Goal: Information Seeking & Learning: Find specific fact

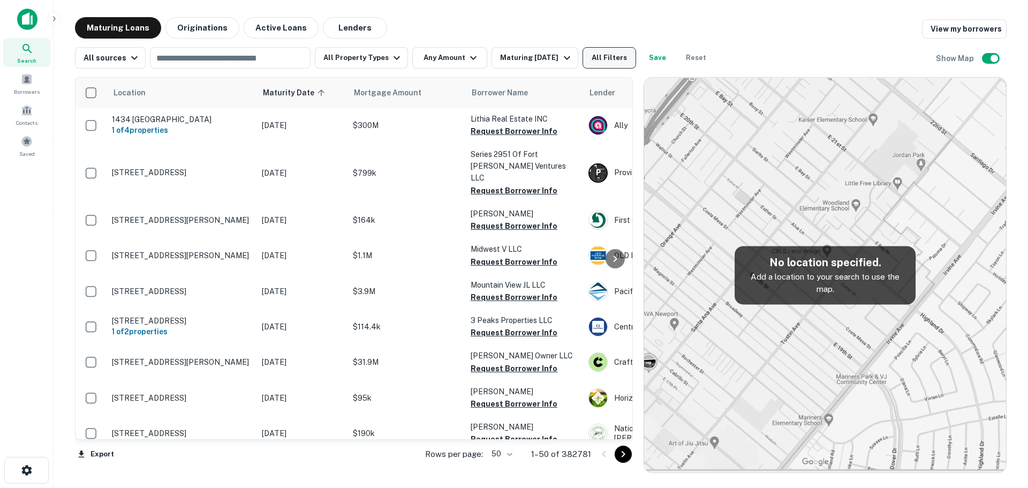
click at [588, 59] on button "All Filters" at bounding box center [609, 57] width 54 height 21
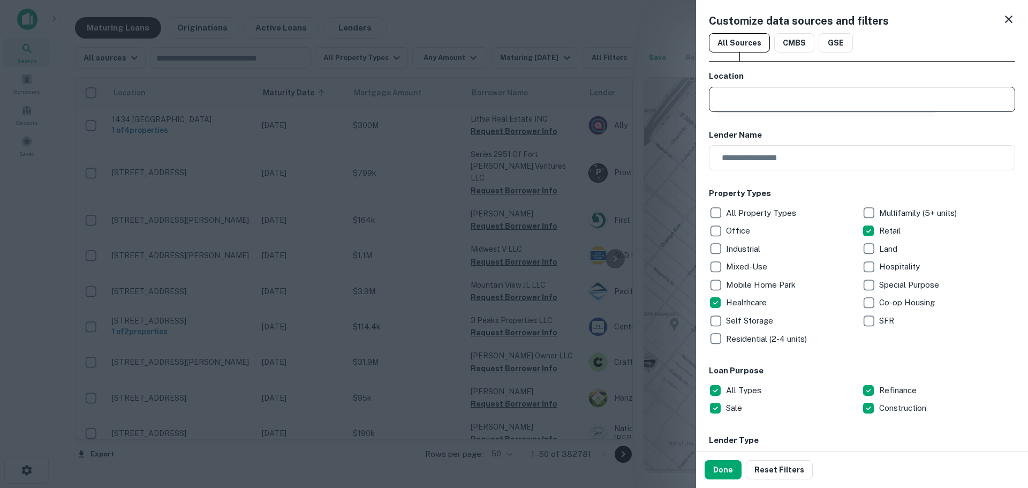
click at [783, 107] on input "text" at bounding box center [865, 99] width 299 height 25
type input "*********"
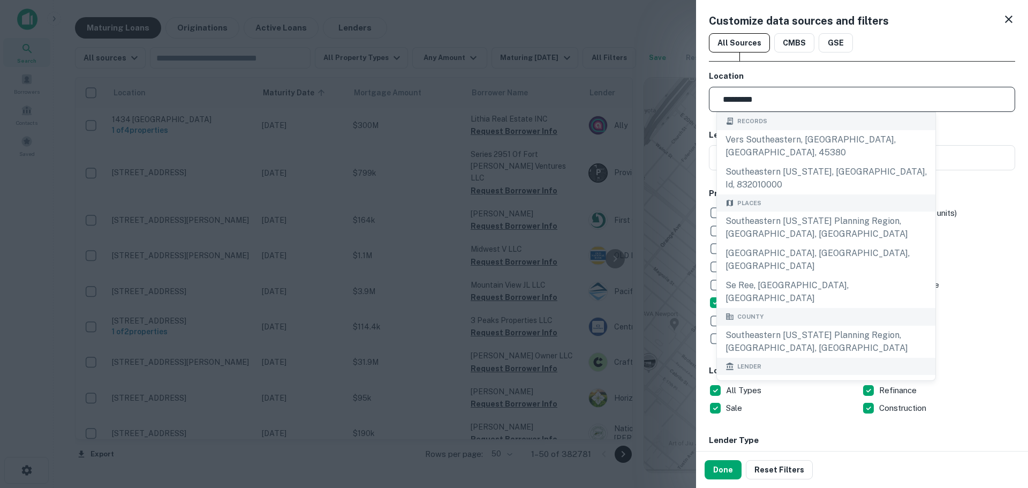
drag, startPoint x: 780, startPoint y: 96, endPoint x: 704, endPoint y: 102, distance: 76.3
click at [704, 102] on div "Customize data sources and filters All Sources CMBS GSE Location ********* ​ Le…" at bounding box center [862, 225] width 332 height 451
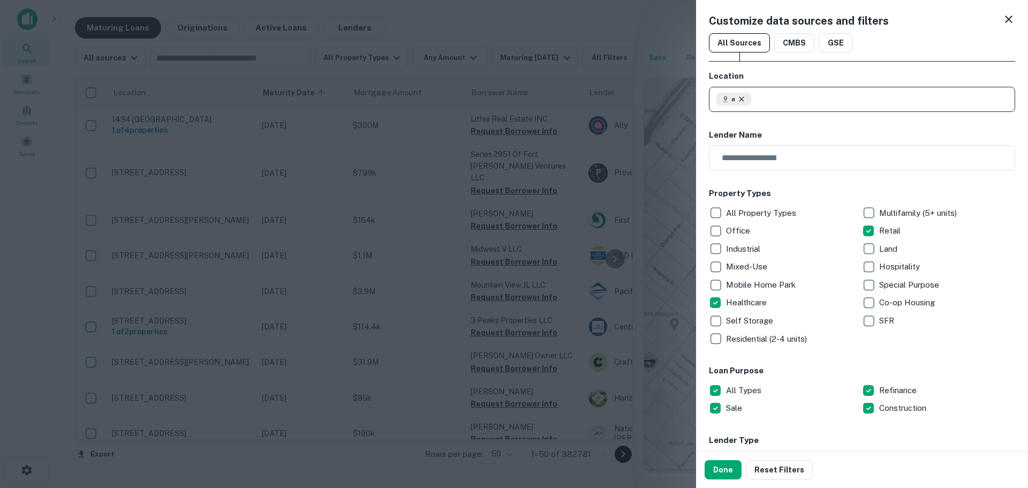
click at [738, 98] on icon at bounding box center [741, 99] width 9 height 9
click at [755, 98] on input "text" at bounding box center [865, 99] width 299 height 25
type input "**********"
click at [726, 473] on button "Done" at bounding box center [722, 469] width 37 height 19
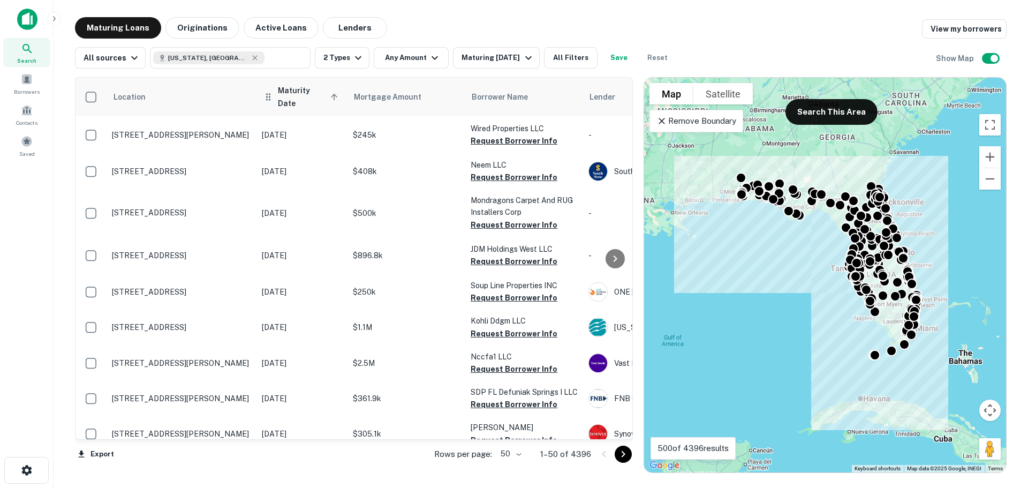
click at [308, 98] on span "Maturity Date sorted ascending" at bounding box center [309, 97] width 63 height 26
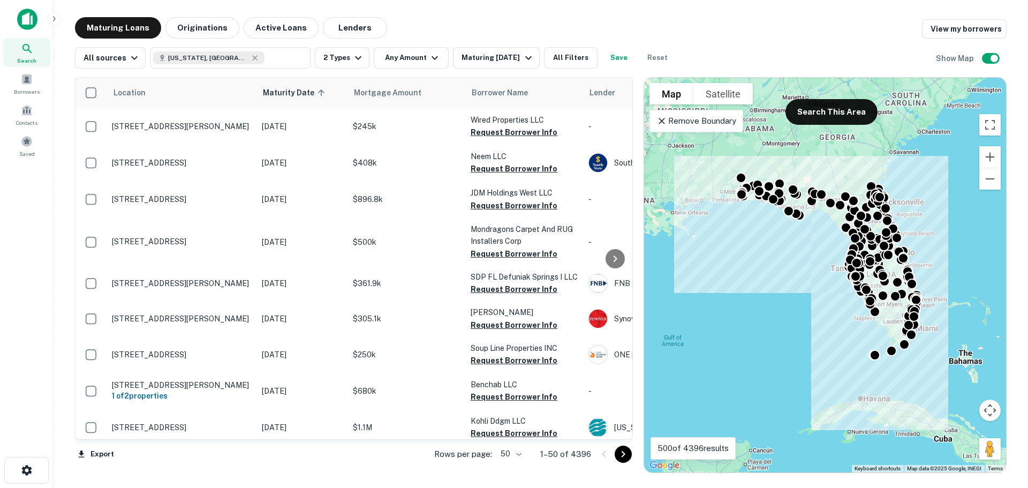
click at [308, 98] on span "Maturity Date sorted ascending" at bounding box center [295, 92] width 65 height 13
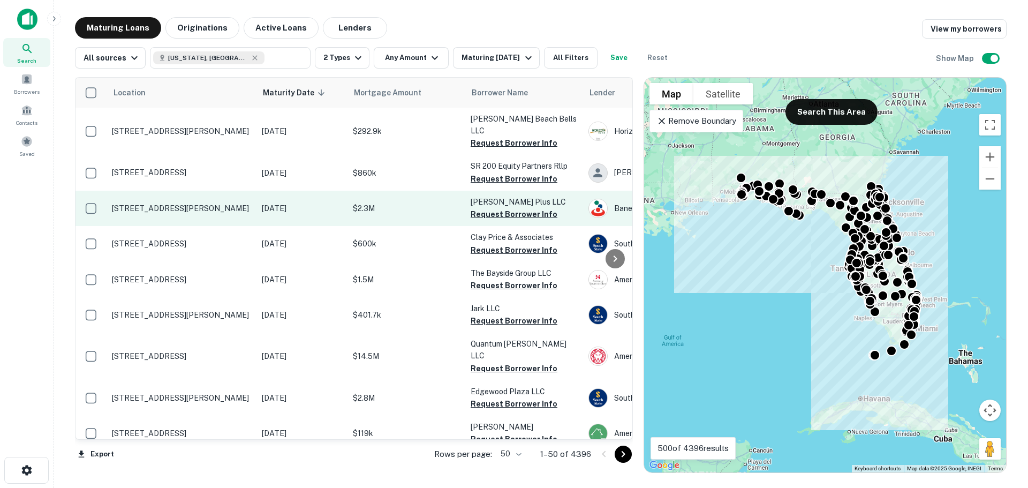
click at [188, 203] on p "[STREET_ADDRESS][PERSON_NAME]" at bounding box center [181, 208] width 139 height 10
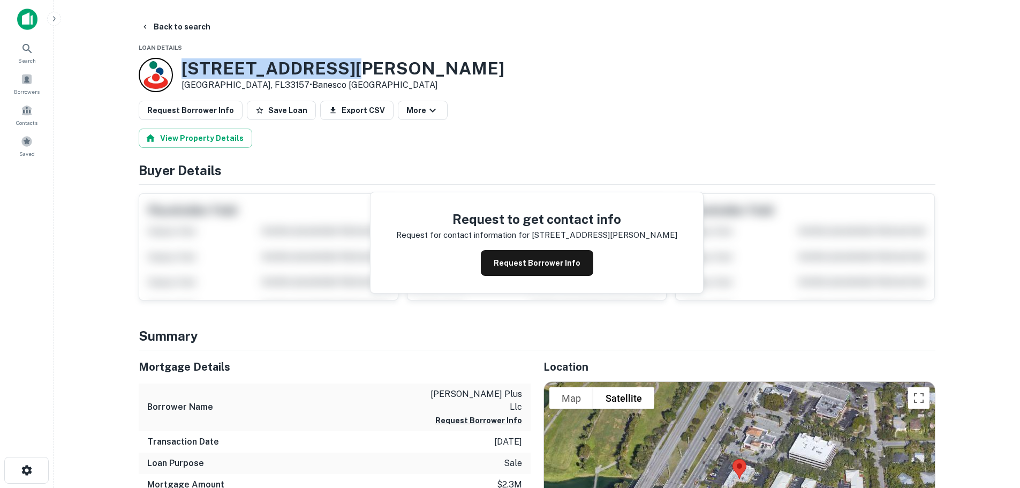
drag, startPoint x: 363, startPoint y: 60, endPoint x: 181, endPoint y: 63, distance: 182.0
click at [181, 63] on div "[STREET_ADDRESS][PERSON_NAME] • Banesco USA" at bounding box center [537, 75] width 796 height 34
copy h3 "[STREET_ADDRESS][PERSON_NAME]"
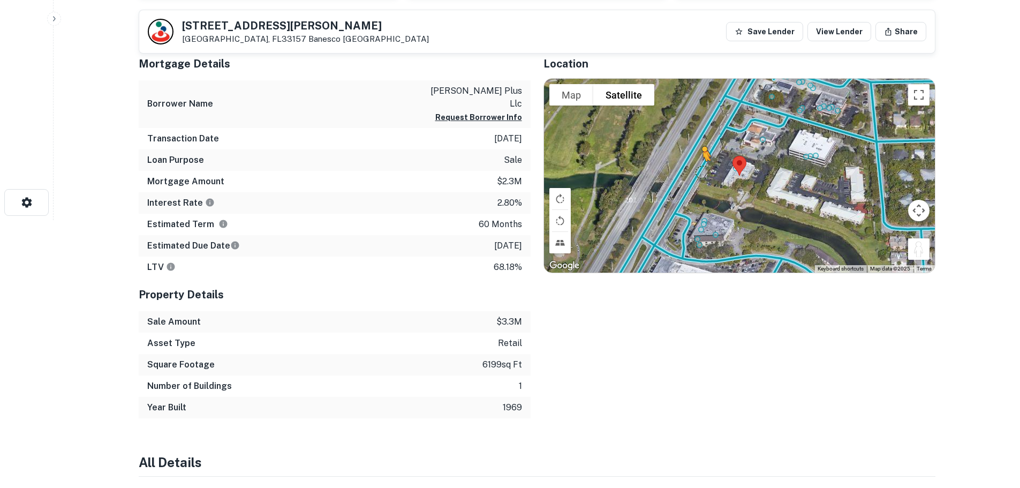
drag, startPoint x: 922, startPoint y: 254, endPoint x: 701, endPoint y: 171, distance: 235.8
click at [701, 171] on div "To activate drag with keyboard, press Alt + Enter. Once in keyboard drag state,…" at bounding box center [739, 176] width 391 height 194
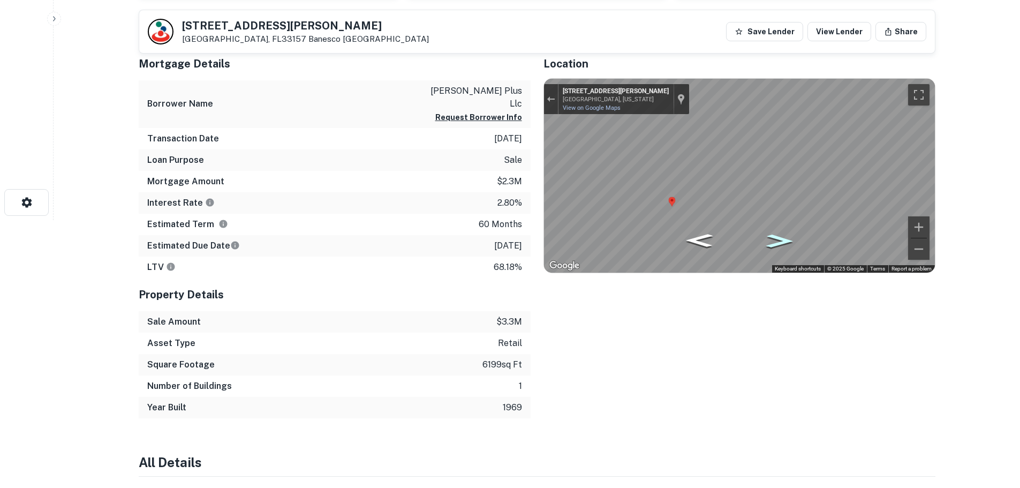
click at [776, 240] on icon "Go Southwest, U.S. Rte 1" at bounding box center [779, 240] width 50 height 19
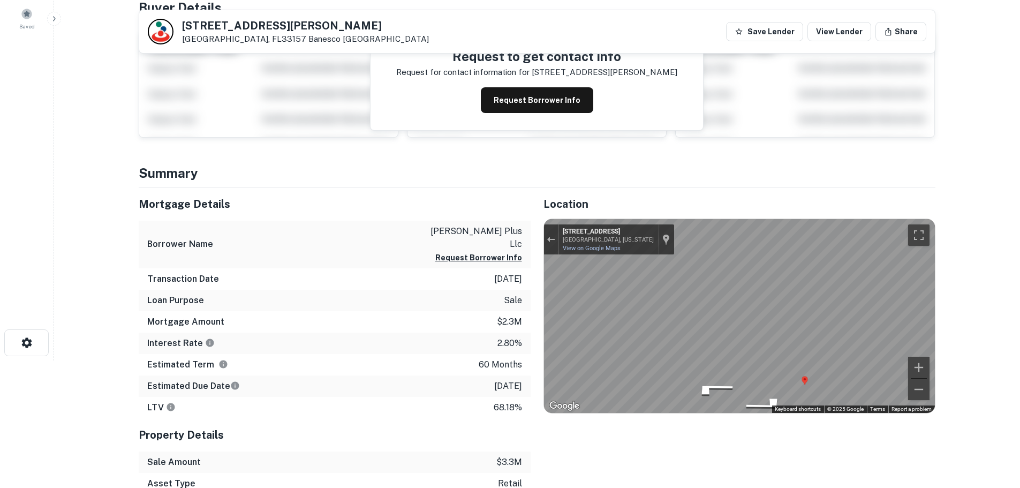
scroll to position [89, 0]
